Goal: Task Accomplishment & Management: Manage account settings

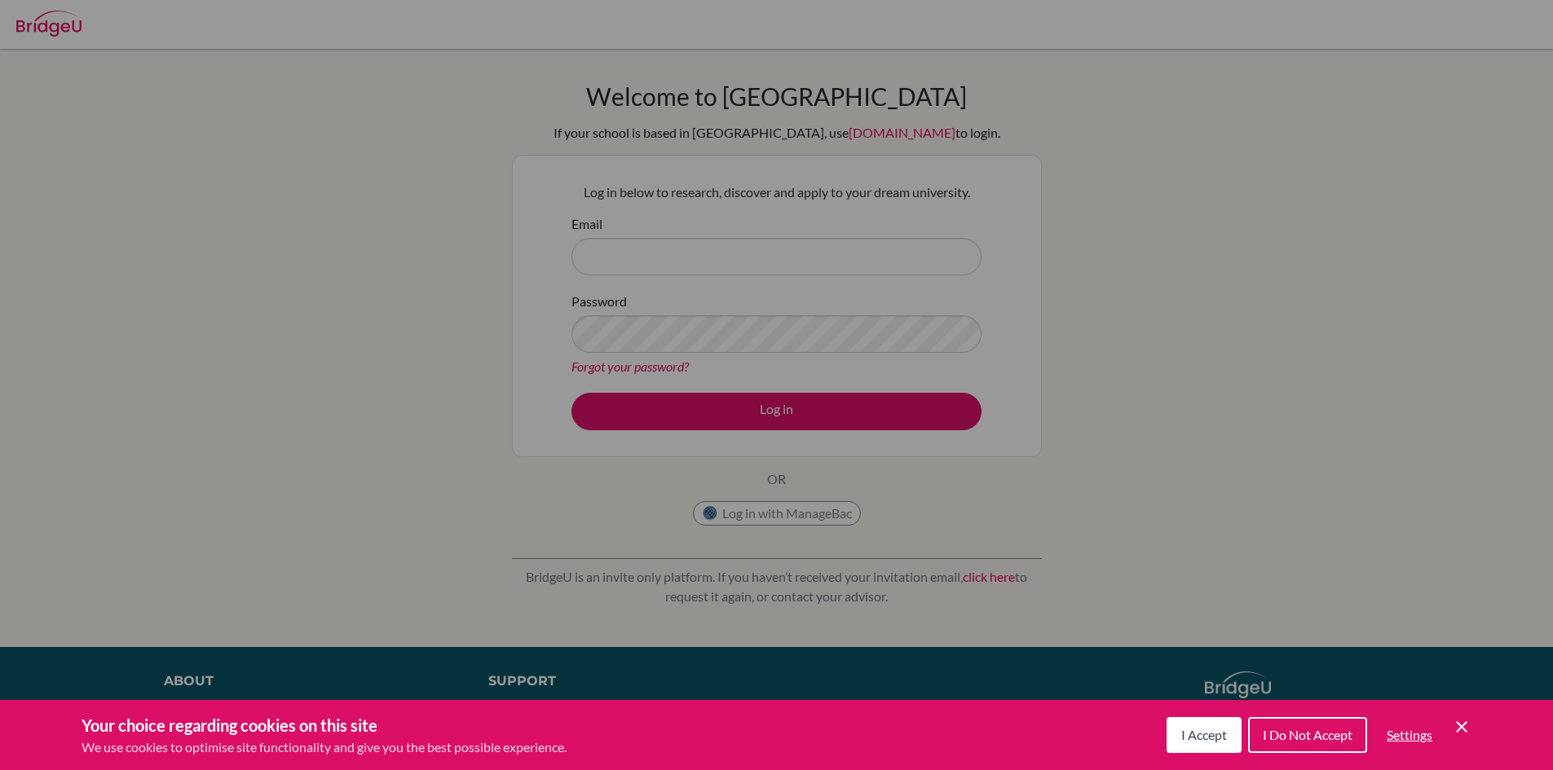
click at [1216, 743] on button "I Accept" at bounding box center [1203, 735] width 75 height 36
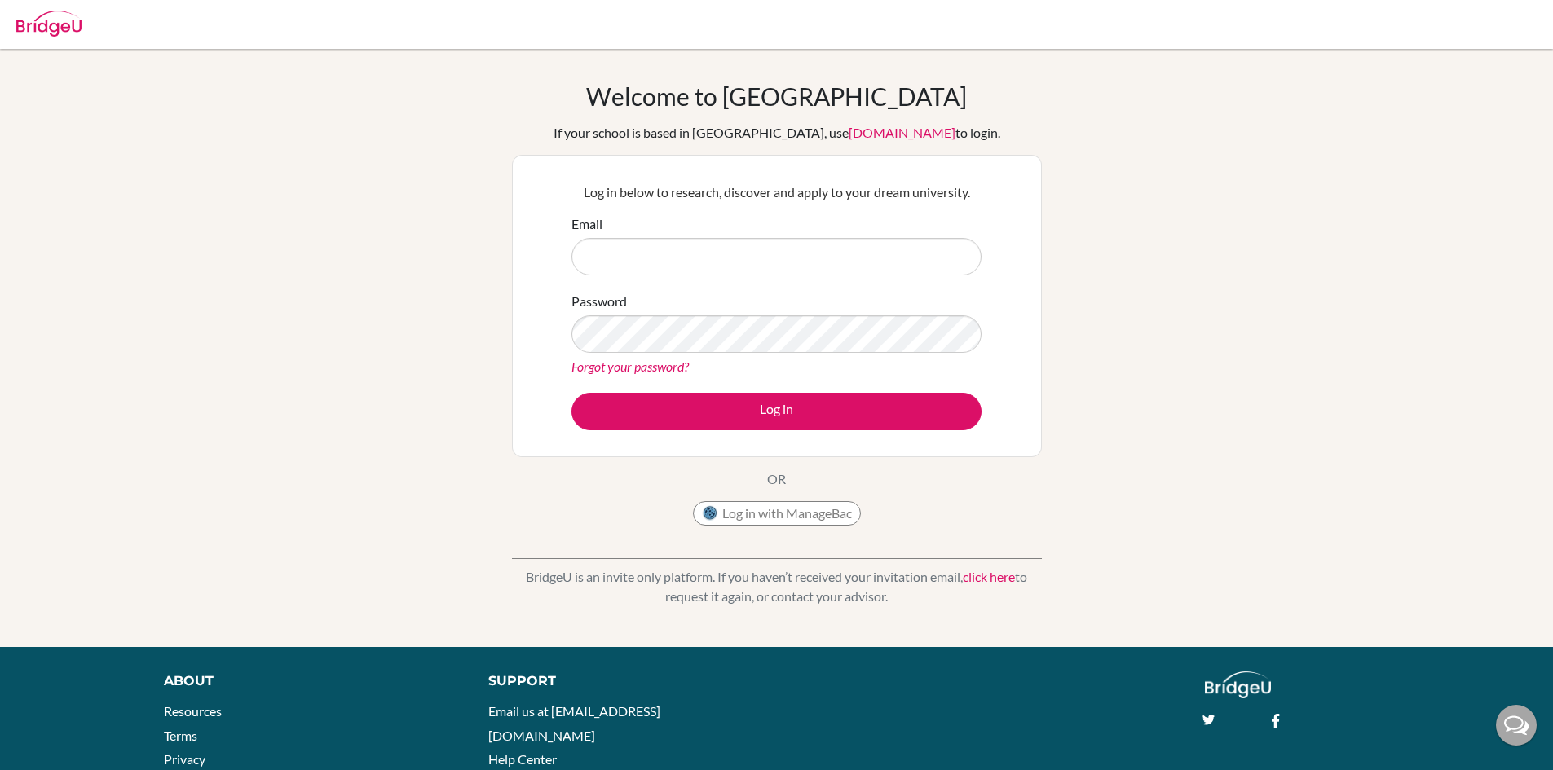
click at [667, 365] on link "Forgot your password?" at bounding box center [629, 366] width 117 height 15
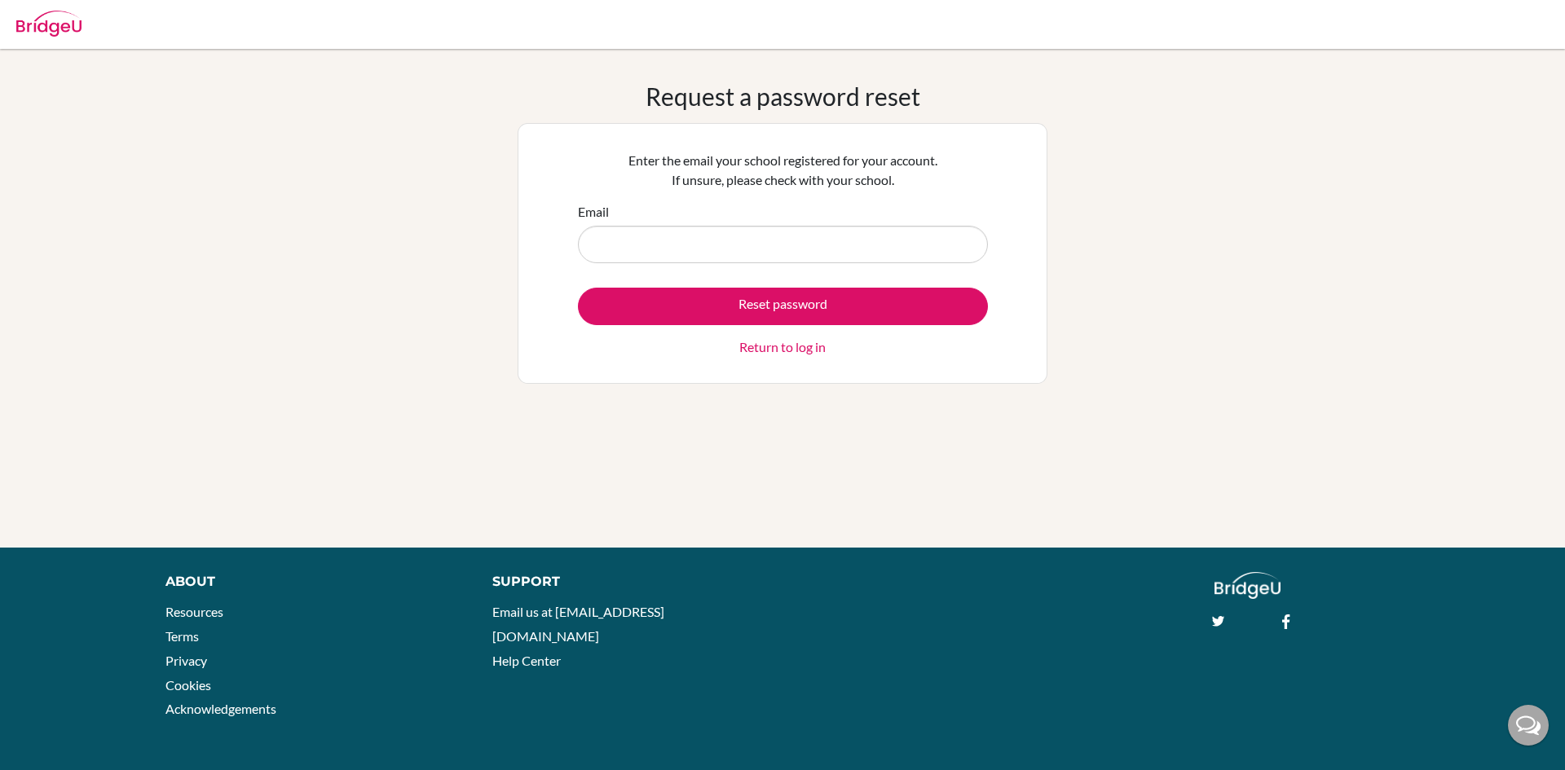
click at [678, 244] on input "Email" at bounding box center [783, 244] width 410 height 37
type input "phongnx.sthl@thschool.edu.vn"
click at [578, 288] on button "Reset password" at bounding box center [783, 306] width 410 height 37
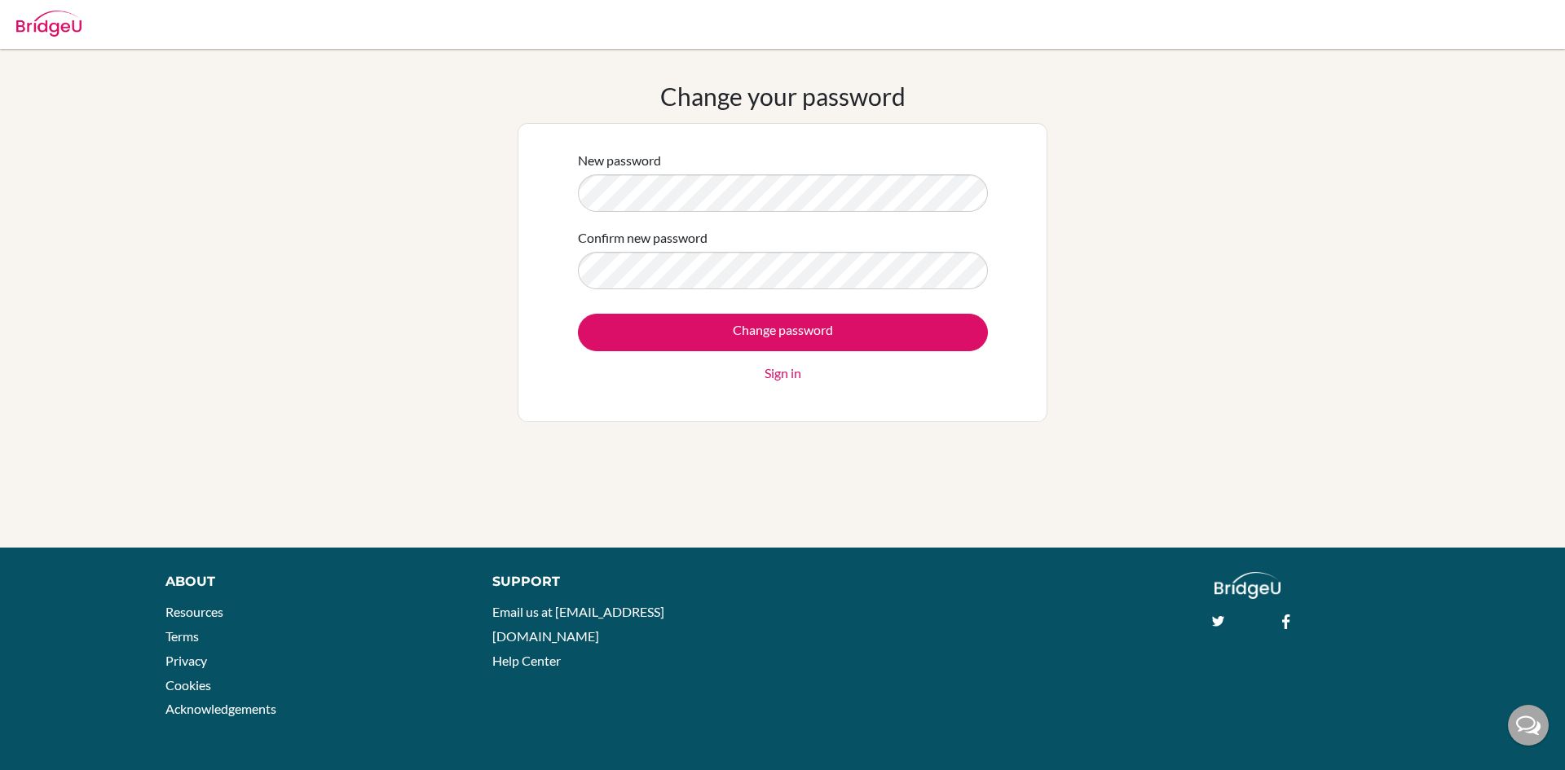
click at [558, 280] on div "New password Confirm new password Change password Sign in" at bounding box center [783, 272] width 530 height 299
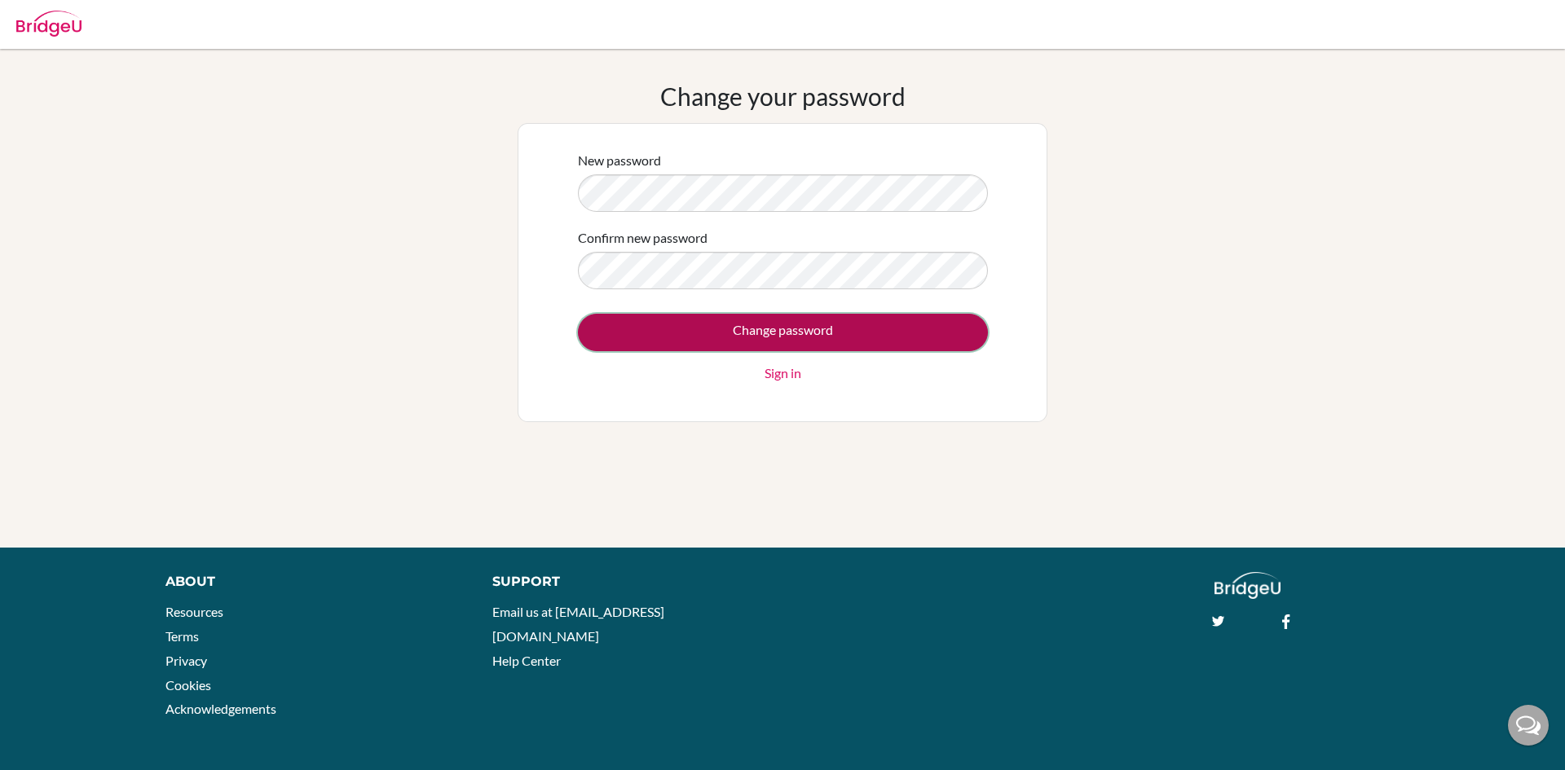
click at [712, 333] on input "Change password" at bounding box center [783, 332] width 410 height 37
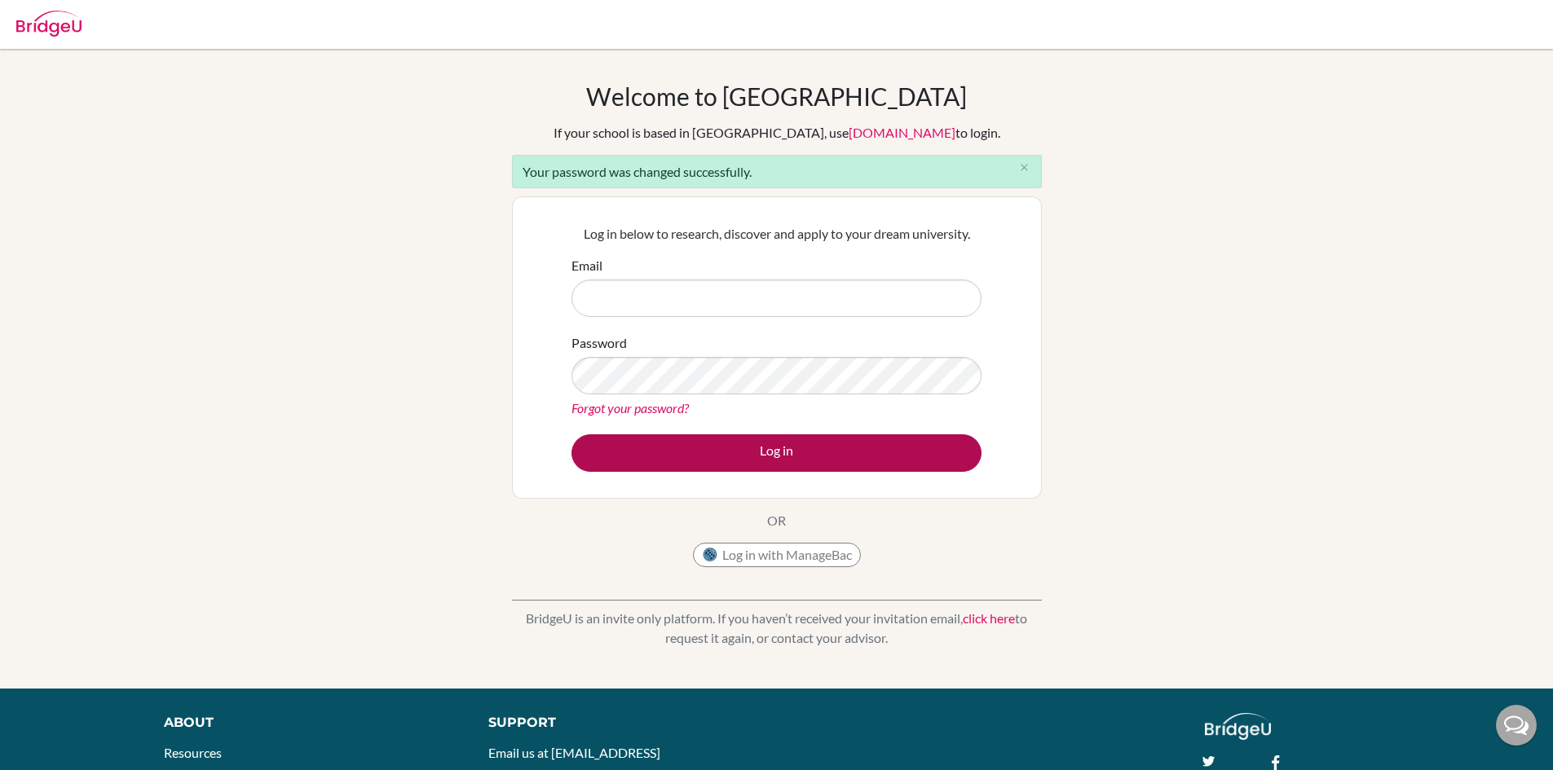
type input "phongnx.sthl@thschool.edu.vn"
click at [747, 455] on button "Log in" at bounding box center [776, 452] width 410 height 37
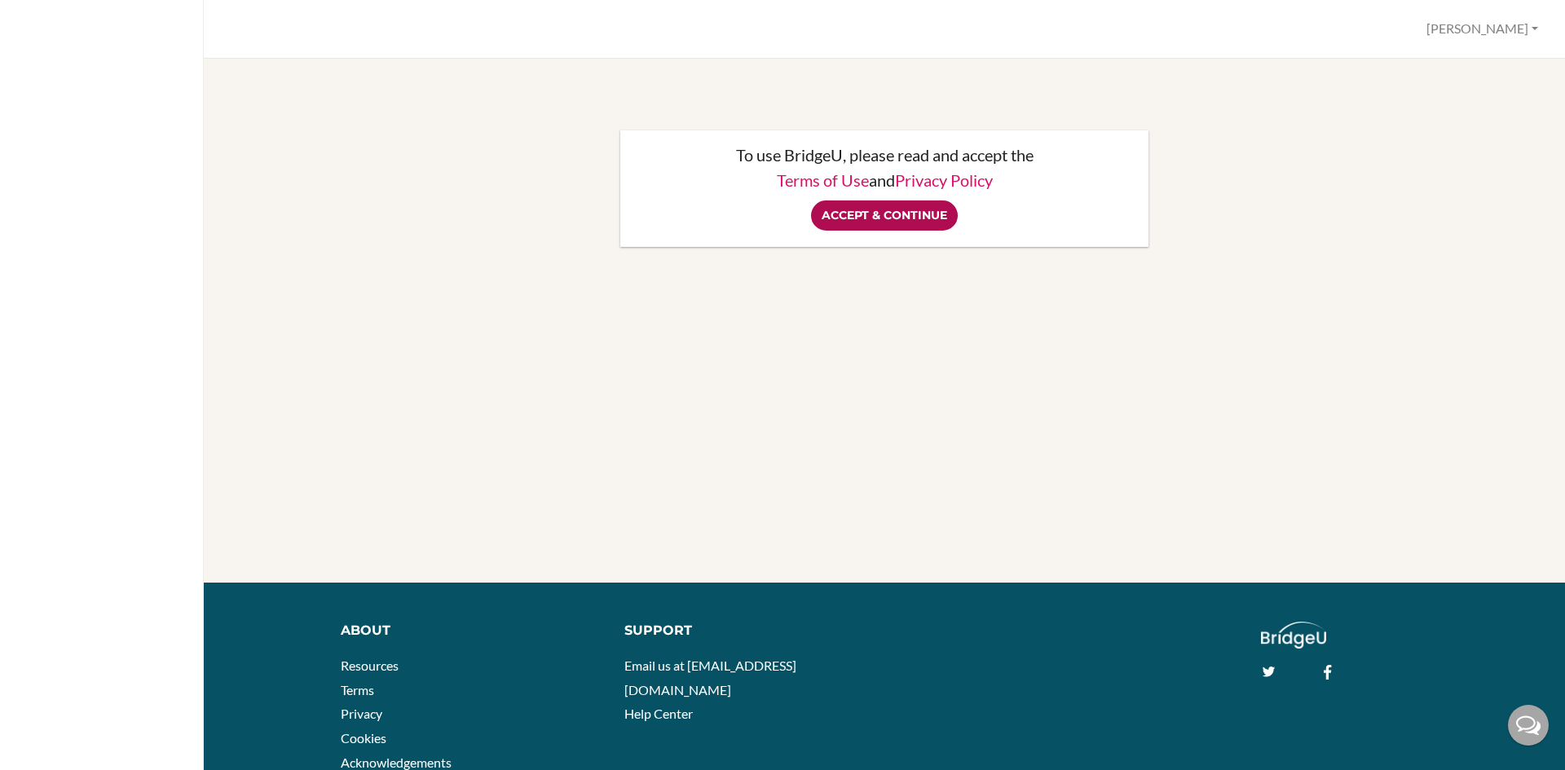
click at [885, 217] on input "Accept & Continue" at bounding box center [884, 215] width 147 height 30
